Goal: Register for event/course

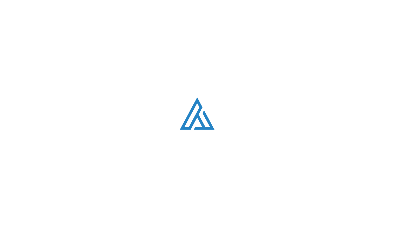
scroll to position [179, 0]
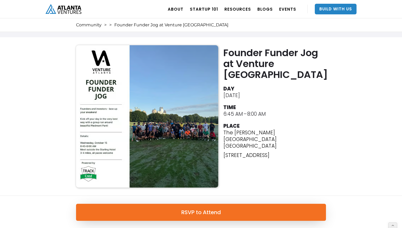
click at [335, 86] on div "Founder Funder Jog at Venture Atlanta DAY [DATE] TIME 6:45 AM – 8:00 AM PLACE T…" at bounding box center [201, 116] width 402 height 158
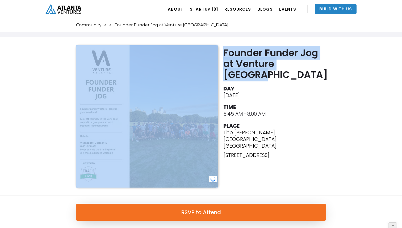
drag, startPoint x: 321, startPoint y: 66, endPoint x: 220, endPoint y: 49, distance: 102.4
click at [220, 49] on div "Founder Funder Jog at Venture Atlanta DAY [DATE] TIME 6:45 AM – 8:00 AM PLACE T…" at bounding box center [200, 116] width 255 height 142
copy div "Founder Funder Jog at Venture [GEOGRAPHIC_DATA]"
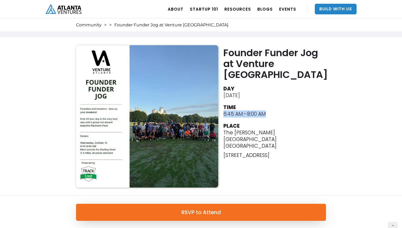
drag, startPoint x: 271, startPoint y: 102, endPoint x: 223, endPoint y: 102, distance: 48.1
click at [223, 103] on li "TIME 6:45 AM – 8:00 AM" at bounding box center [275, 110] width 105 height 15
copy div "6:45 AM – 8:00 AM"
click at [253, 121] on li "PLACE The [PERSON_NAME] [GEOGRAPHIC_DATA] [GEOGRAPHIC_DATA] [STREET_ADDRESS] ‍" at bounding box center [275, 145] width 105 height 49
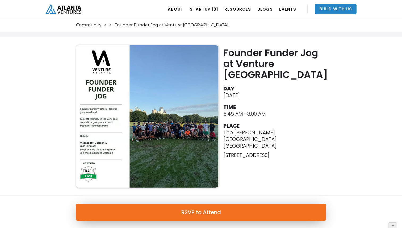
click at [249, 212] on link "RSVP to Attend" at bounding box center [201, 212] width 250 height 17
